Goal: Navigation & Orientation: Find specific page/section

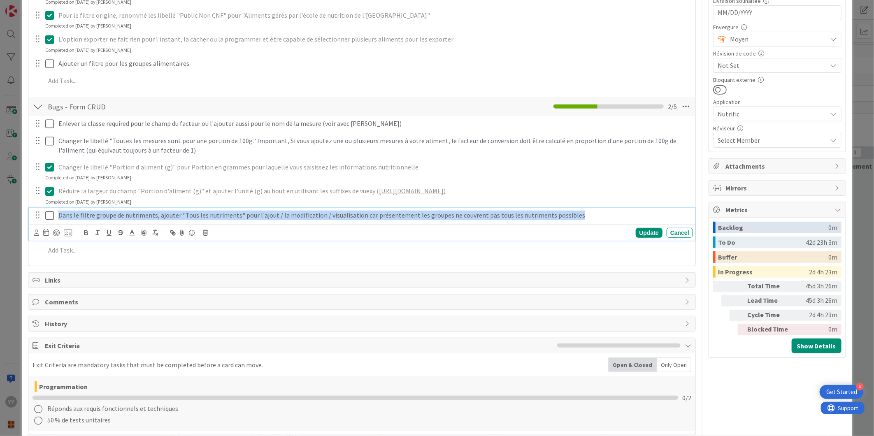
drag, startPoint x: 569, startPoint y: 209, endPoint x: 54, endPoint y: 202, distance: 514.5
click at [52, 211] on div "Dans le filtre groupe de nutriments, ajouter "Tous les nutriments" pour l'ajout…" at bounding box center [362, 215] width 661 height 14
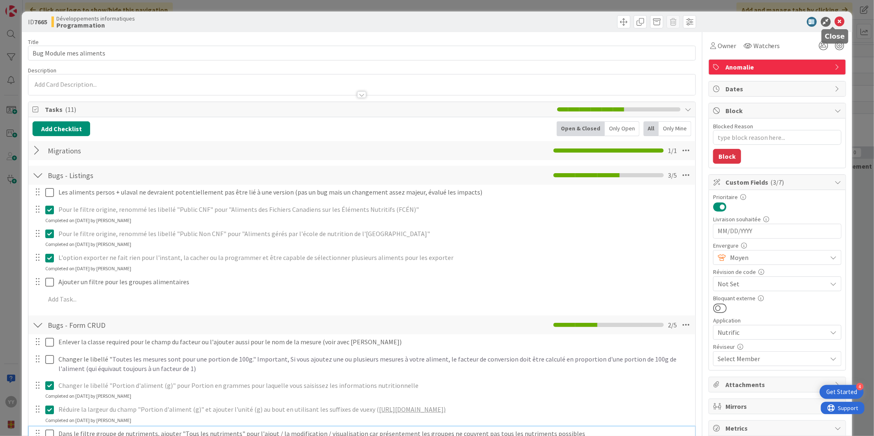
click at [835, 24] on icon at bounding box center [840, 22] width 10 height 10
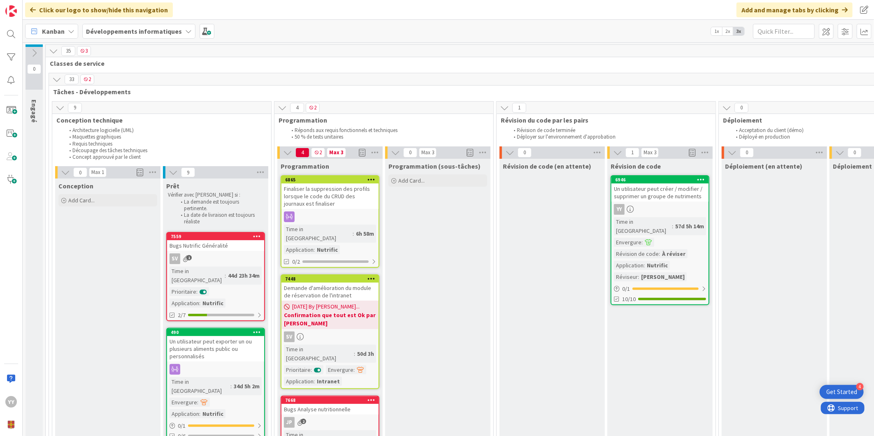
click at [657, 205] on div "YY" at bounding box center [660, 209] width 97 height 11
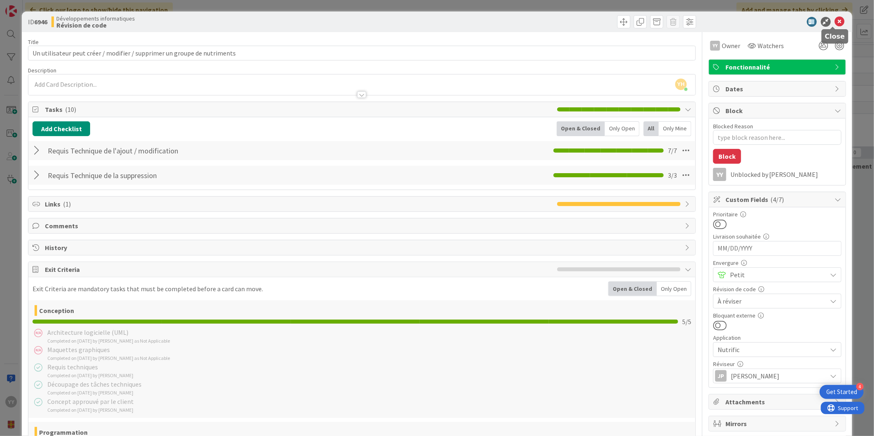
click at [835, 19] on icon at bounding box center [840, 22] width 10 height 10
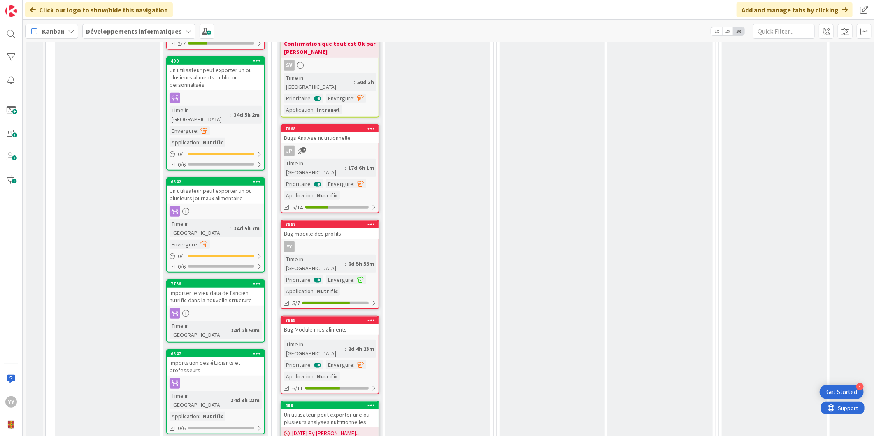
scroll to position [274, 0]
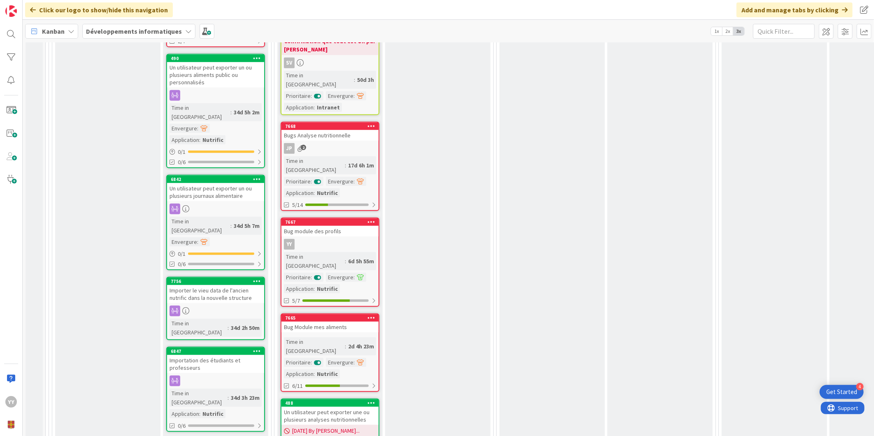
click at [334, 226] on div "Bug module des profils" at bounding box center [330, 231] width 97 height 11
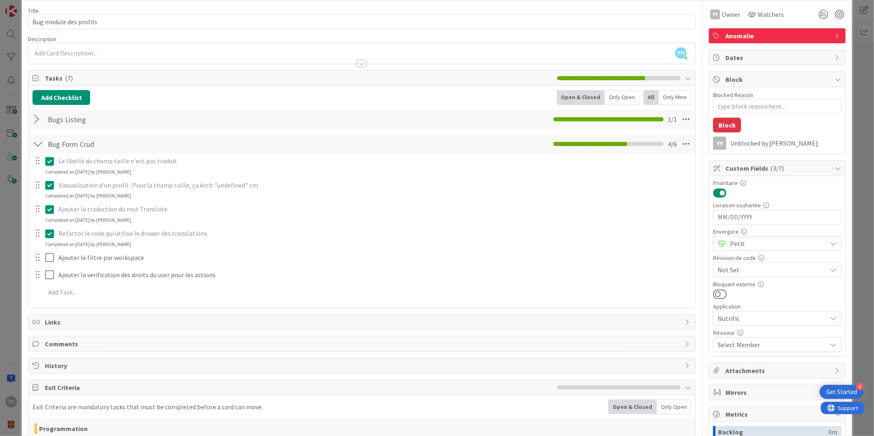
scroll to position [91, 0]
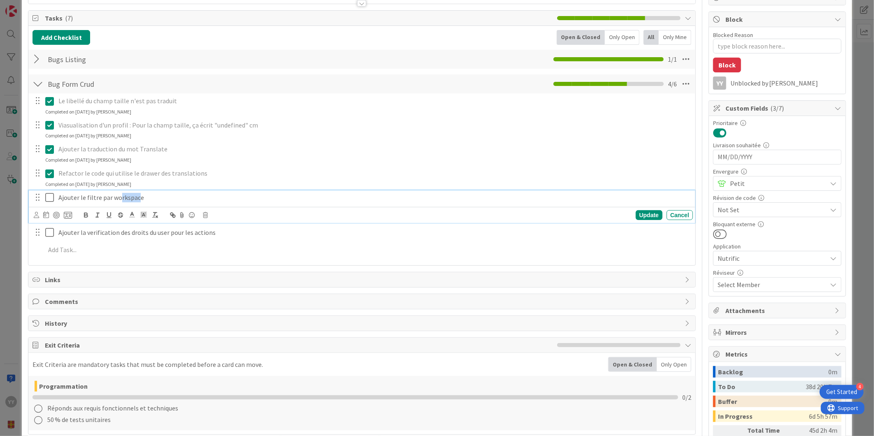
click at [121, 197] on p "Ajouter le filtre par workspace" at bounding box center [373, 197] width 631 height 9
click at [153, 195] on p "Ajouter le filtre par workspace" at bounding box center [373, 197] width 631 height 9
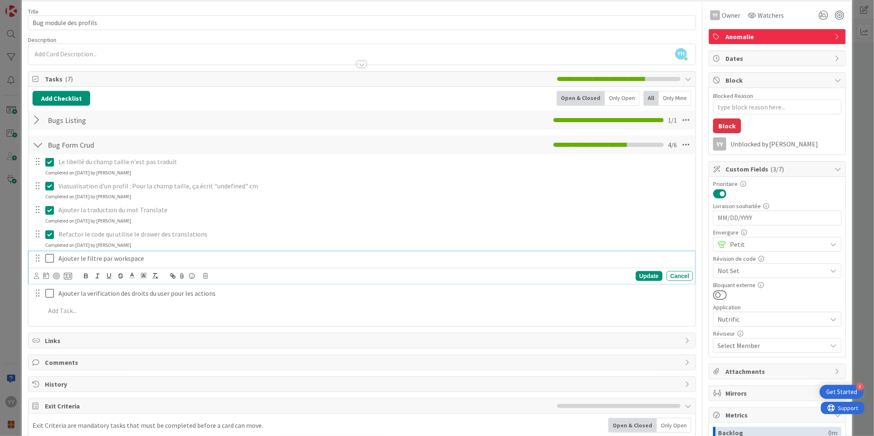
scroll to position [0, 0]
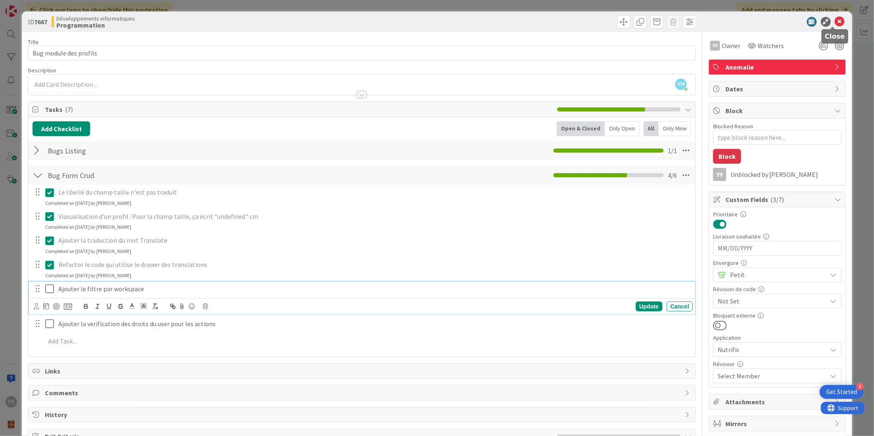
click at [835, 22] on icon at bounding box center [840, 22] width 10 height 10
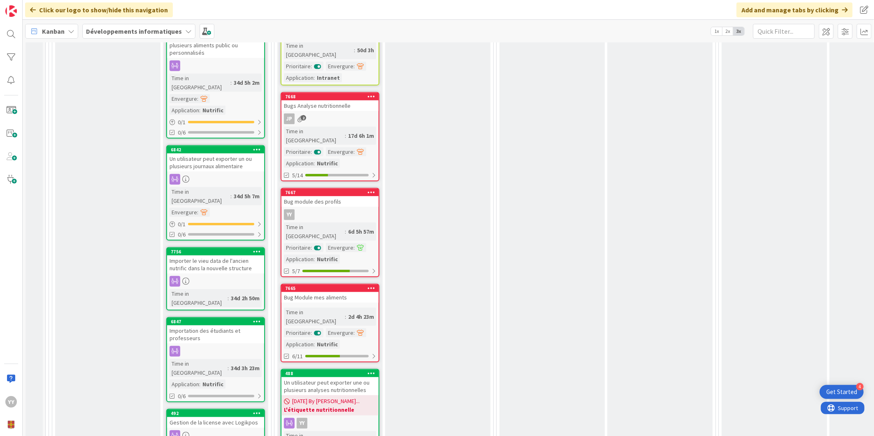
scroll to position [320, 0]
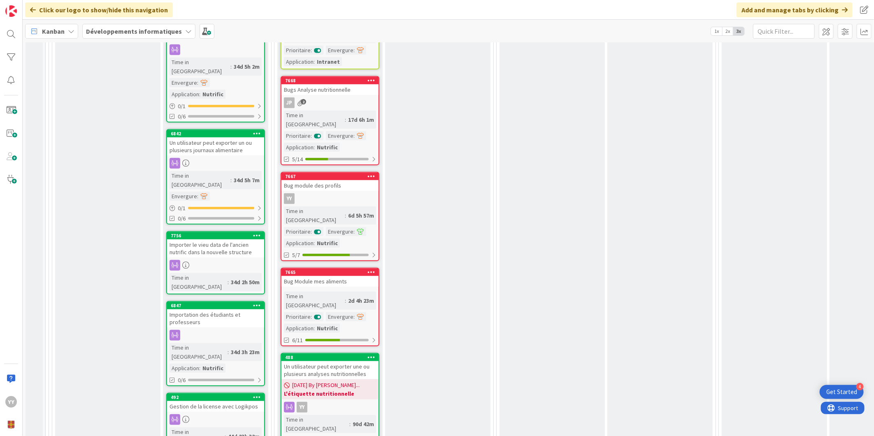
click at [307, 276] on div "Bug Module mes aliments" at bounding box center [330, 281] width 97 height 11
type textarea "x"
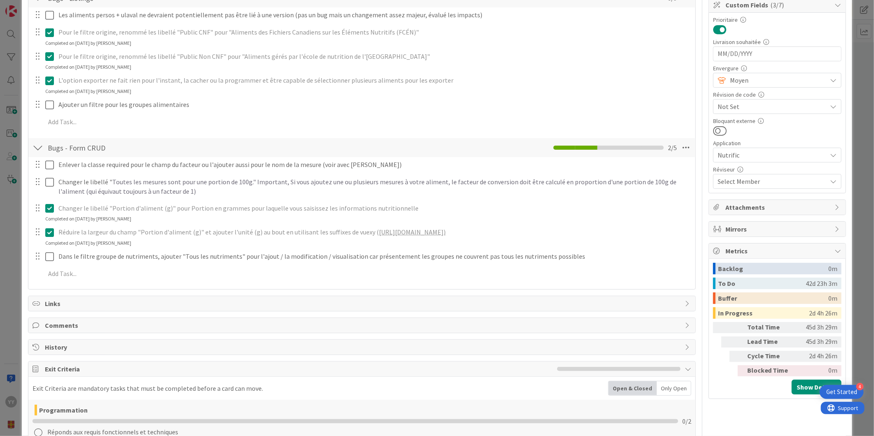
scroll to position [173, 0]
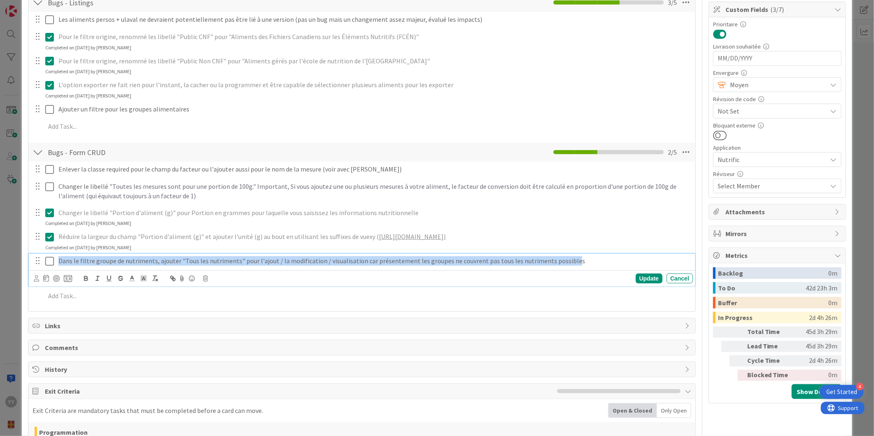
drag, startPoint x: 58, startPoint y: 261, endPoint x: 562, endPoint y: 261, distance: 504.2
click at [562, 261] on div "Dans le filtre groupe de nutriments, ajouter "Tous les nutriments" pour l'ajout…" at bounding box center [374, 261] width 638 height 14
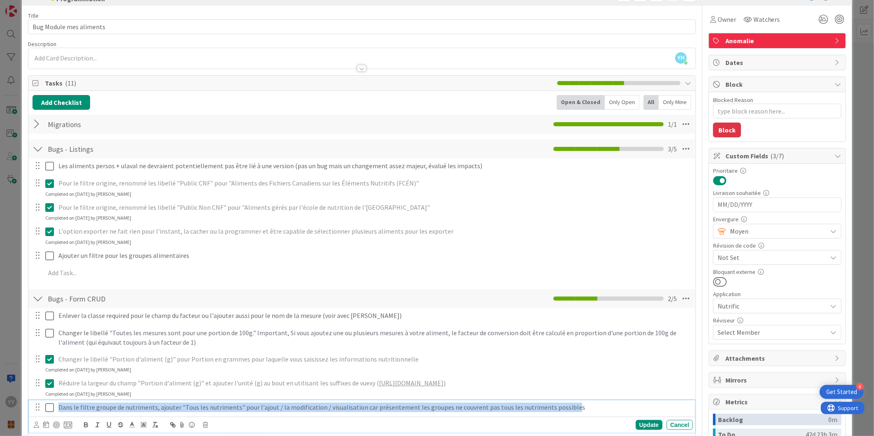
scroll to position [0, 0]
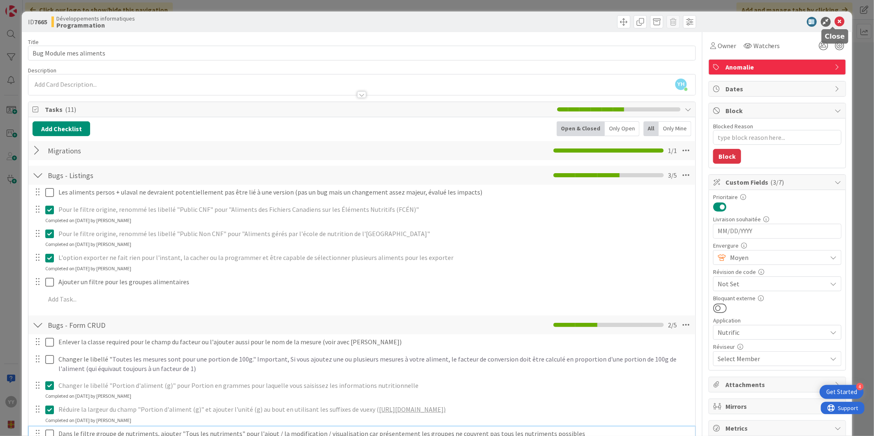
click at [835, 19] on icon at bounding box center [840, 22] width 10 height 10
